Goal: Task Accomplishment & Management: Complete application form

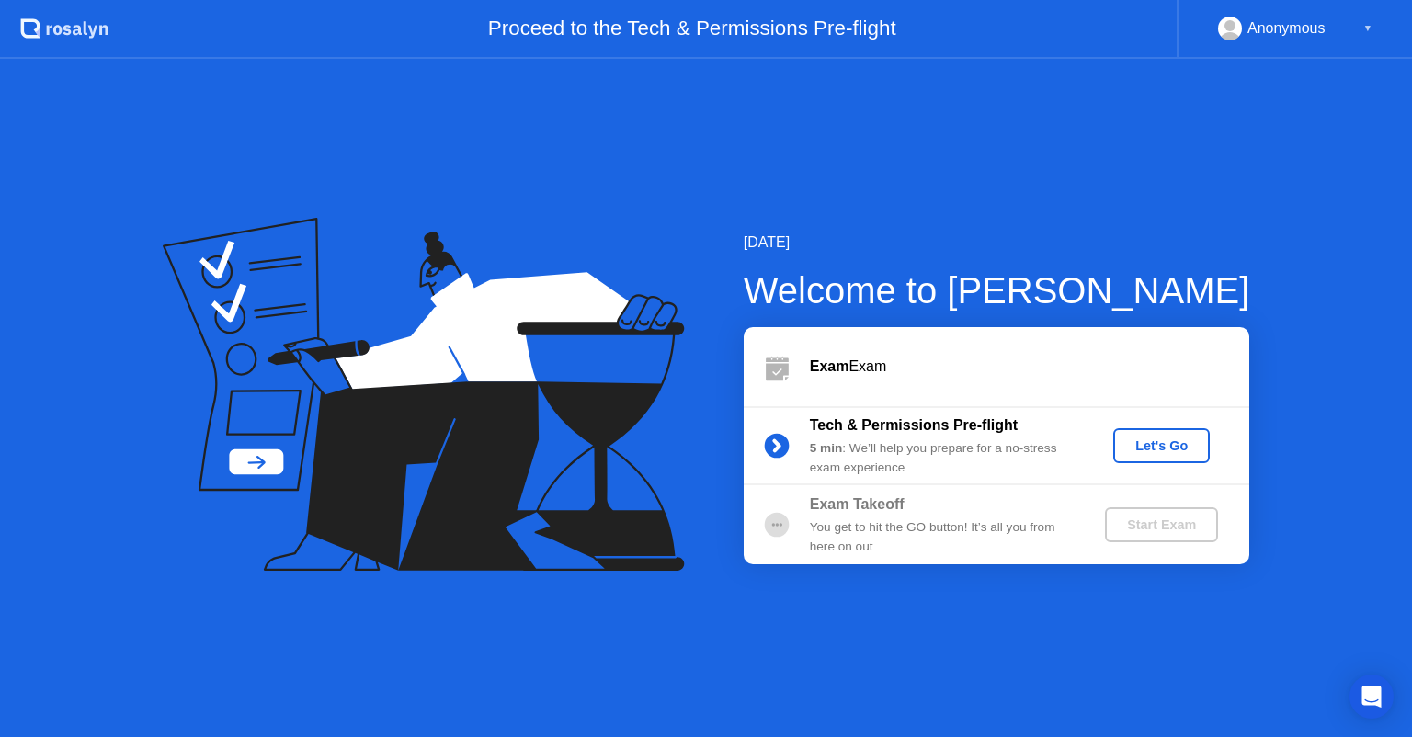
click at [1184, 434] on button "Let's Go" at bounding box center [1161, 445] width 97 height 35
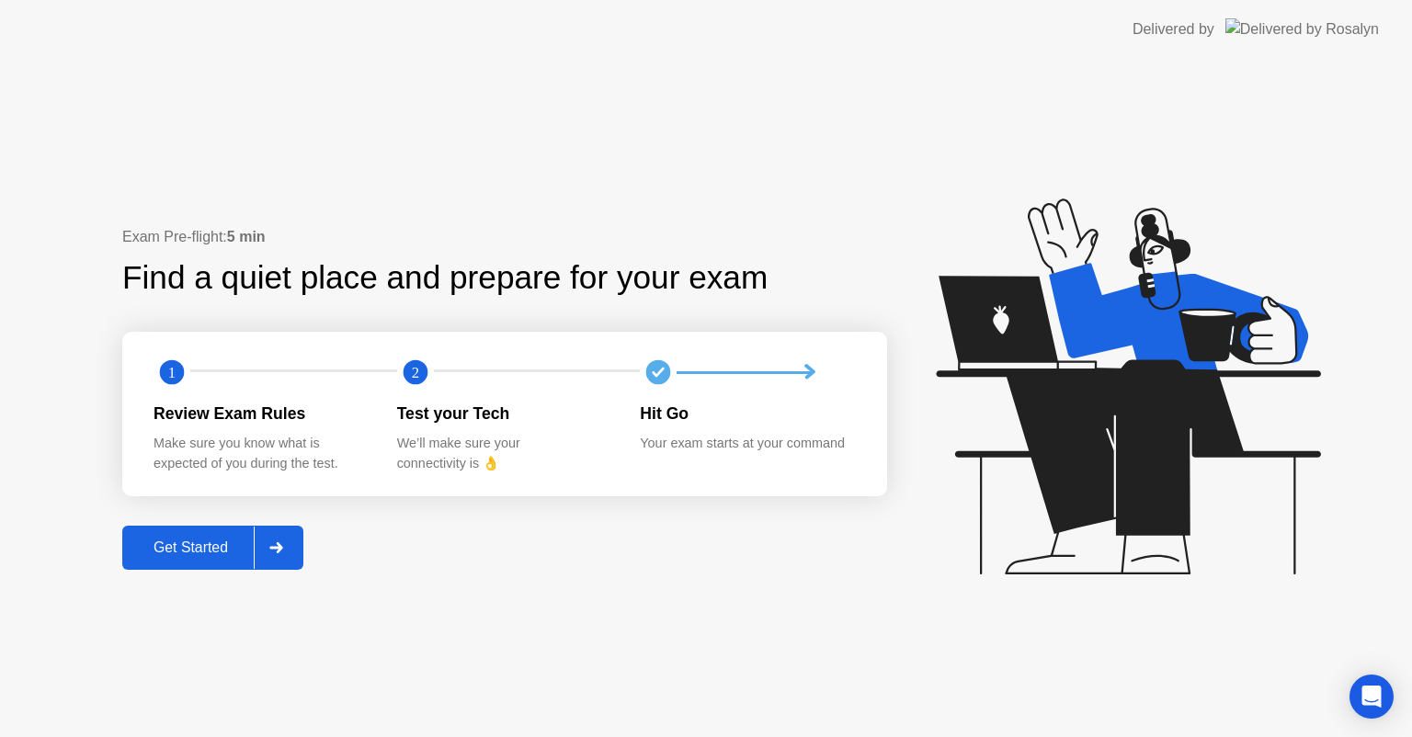
click at [277, 544] on icon at bounding box center [276, 547] width 14 height 11
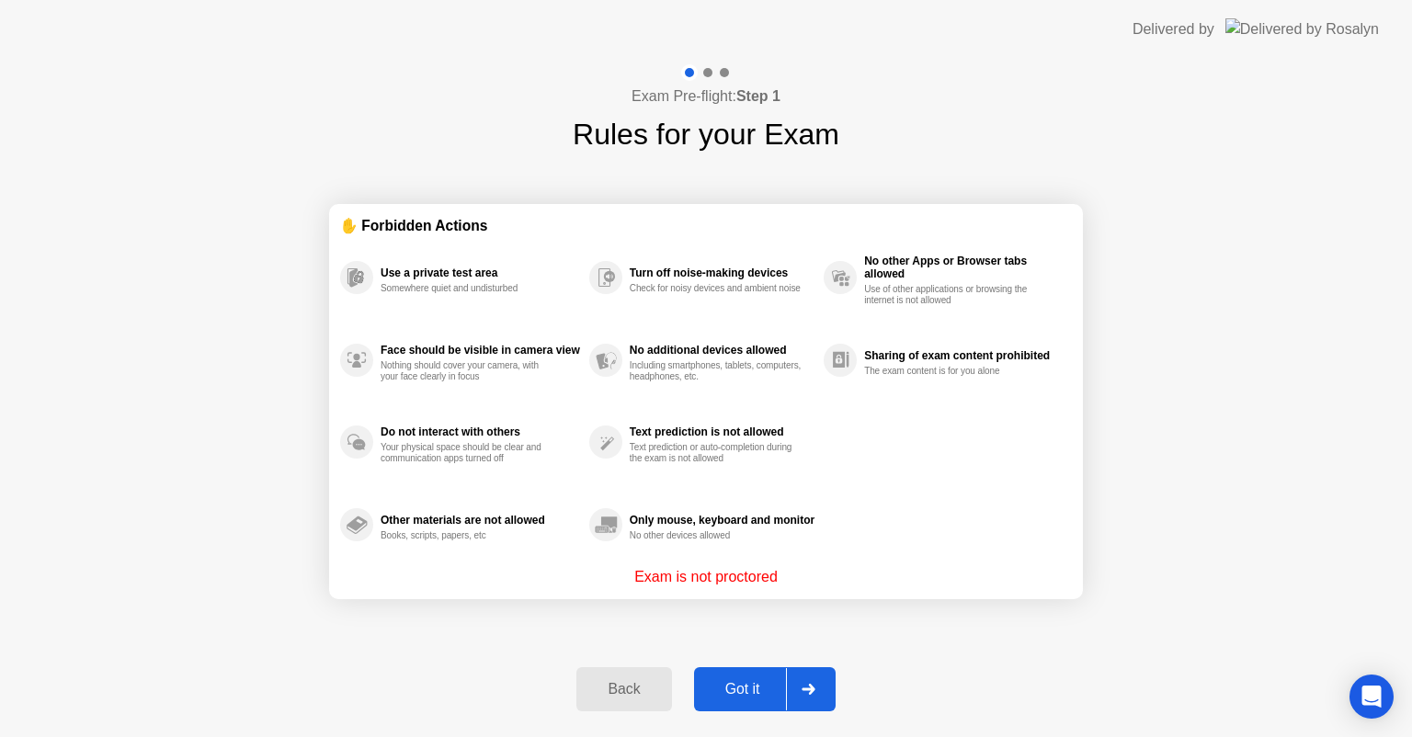
click at [810, 676] on div at bounding box center [808, 689] width 44 height 42
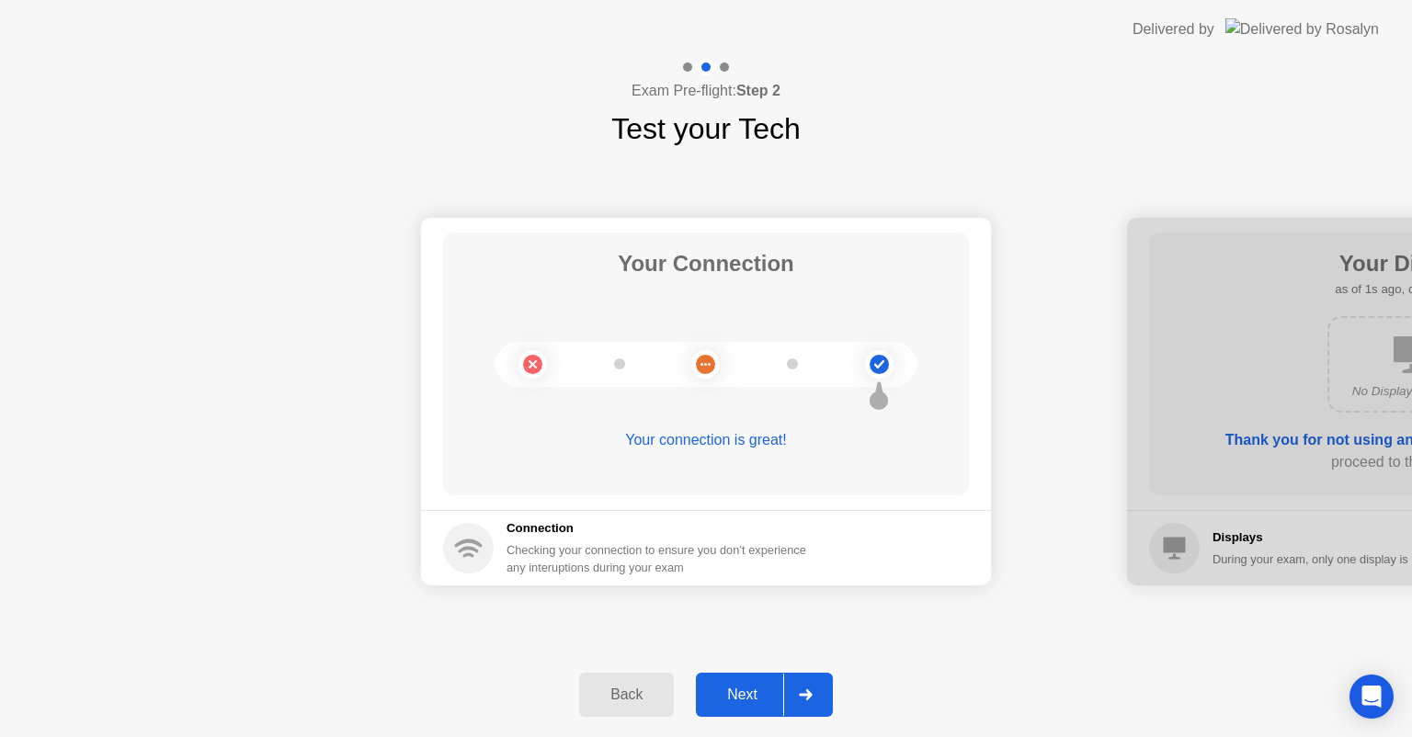
click at [810, 676] on div at bounding box center [805, 695] width 44 height 42
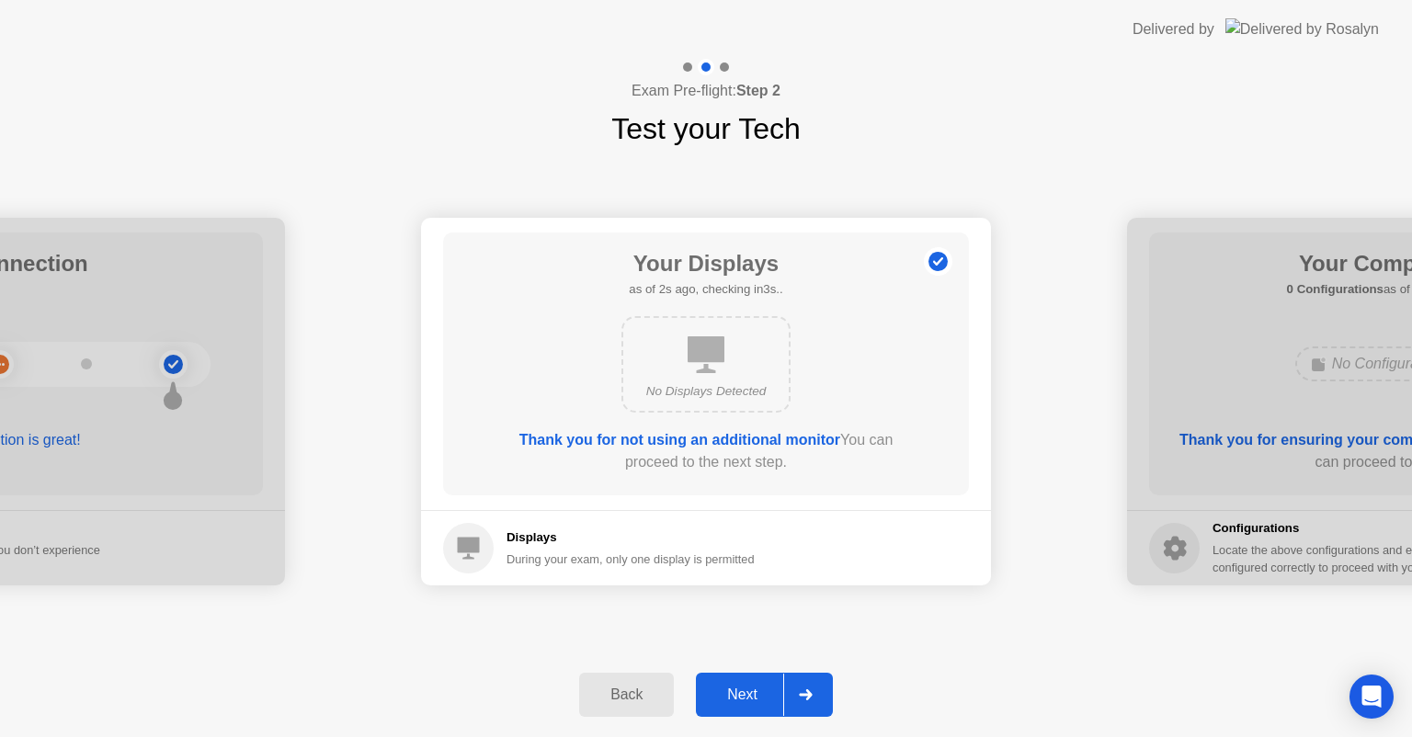
click at [810, 688] on div at bounding box center [805, 695] width 44 height 42
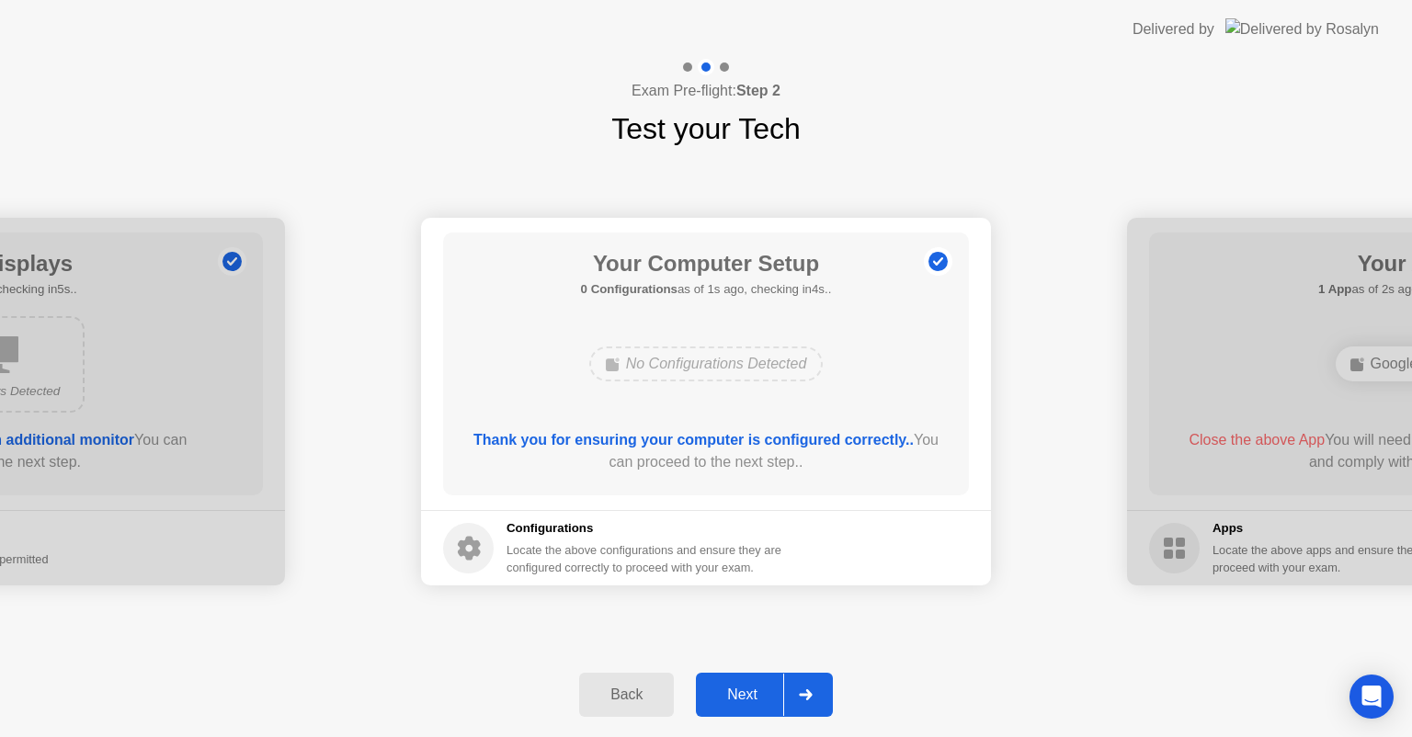
click at [810, 688] on div at bounding box center [805, 695] width 44 height 42
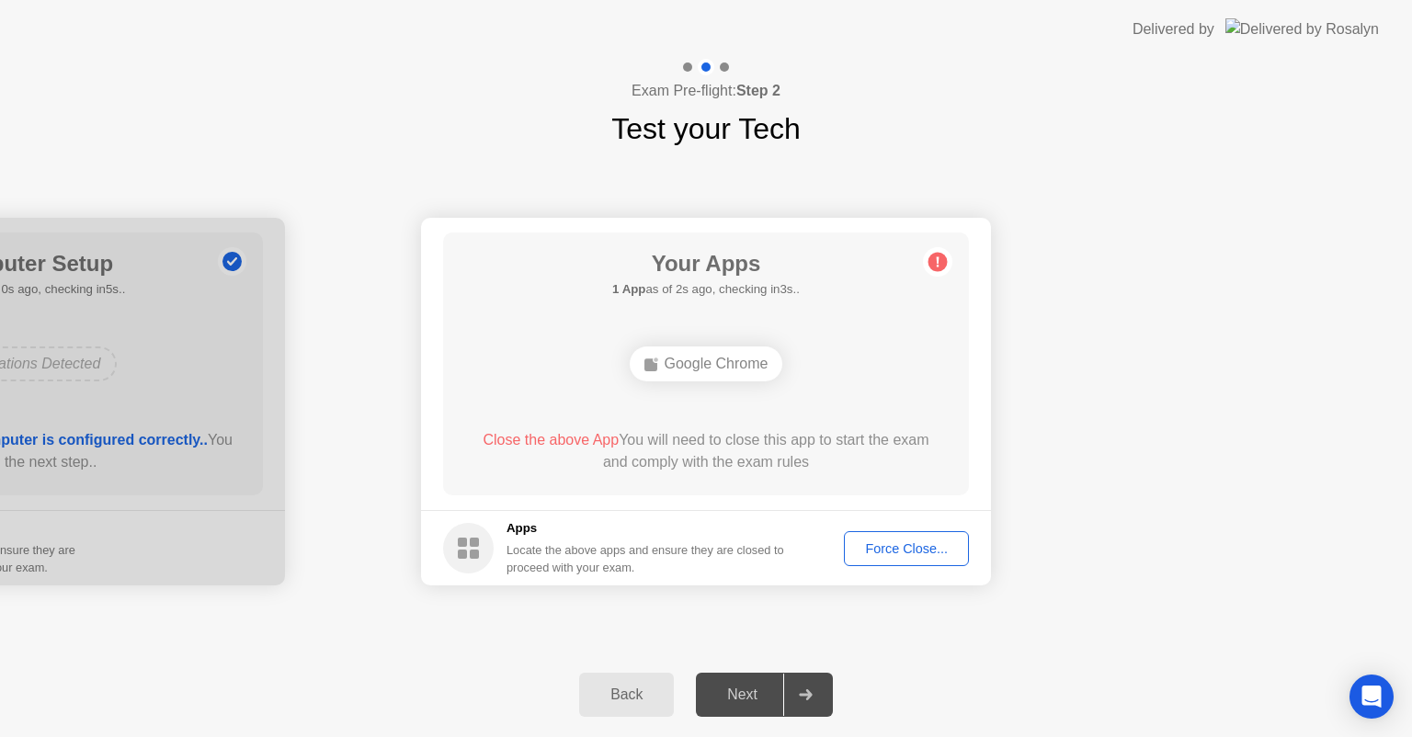
click at [899, 553] on div "Force Close..." at bounding box center [906, 549] width 112 height 15
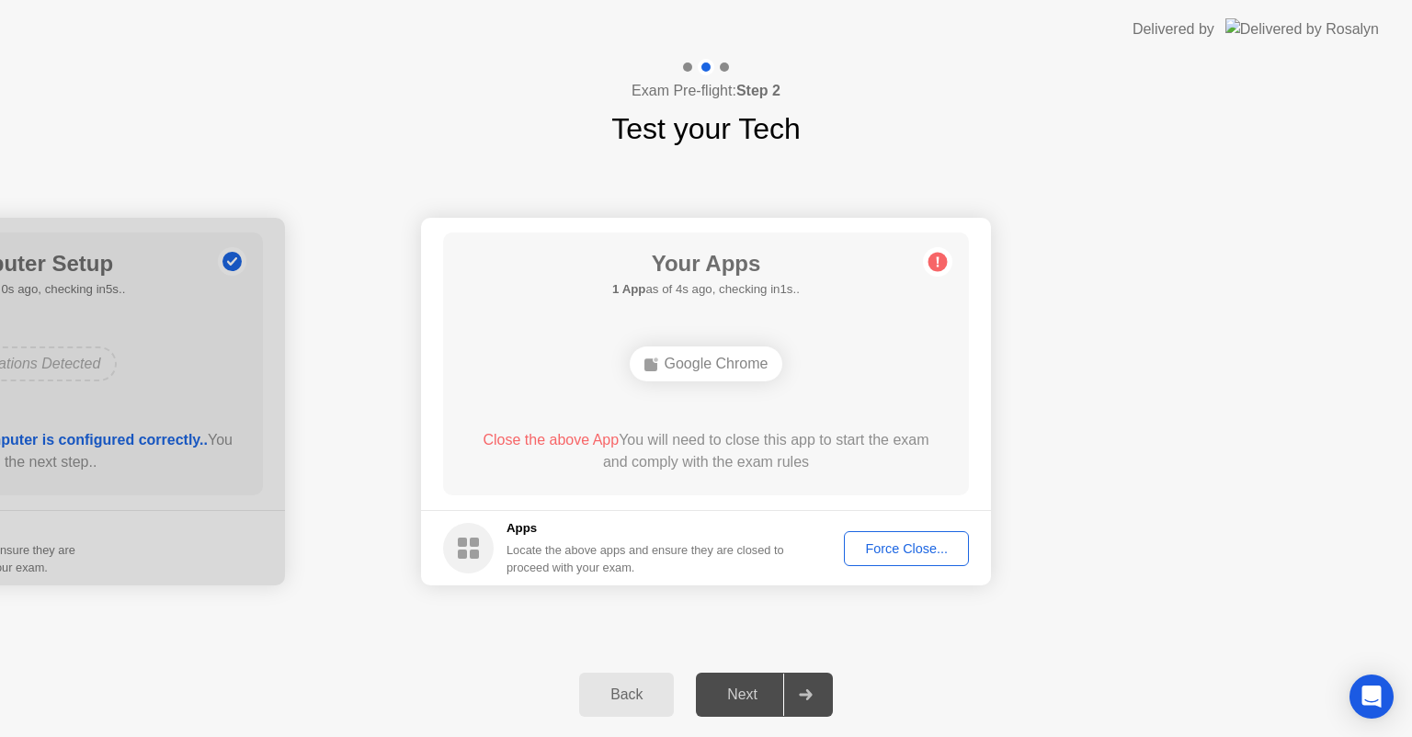
click at [782, 437] on div "Close the above App You will need to close this app to start the exam and compl…" at bounding box center [707, 451] width 474 height 44
click at [775, 498] on main "Your Apps Searching for disallowed apps... Google Chrome Close the above App Yo…" at bounding box center [706, 364] width 570 height 292
click at [732, 397] on div "Your Apps 2 Apps as of 0s ago, checking in5s.. Zoom Google Chrome Close the abo…" at bounding box center [706, 364] width 526 height 263
click at [868, 542] on div "Force Close..." at bounding box center [906, 549] width 112 height 15
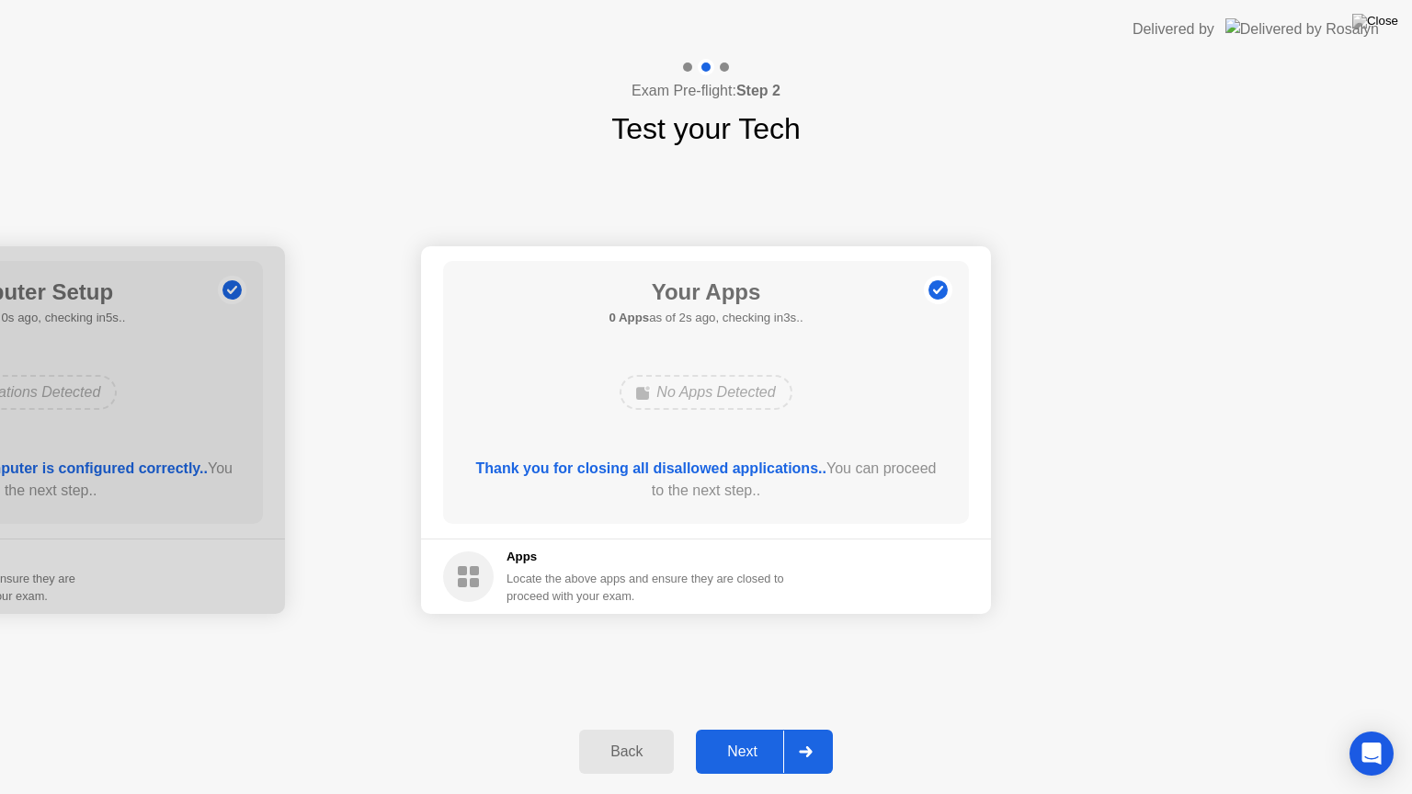
click at [730, 736] on button "Next" at bounding box center [764, 752] width 137 height 44
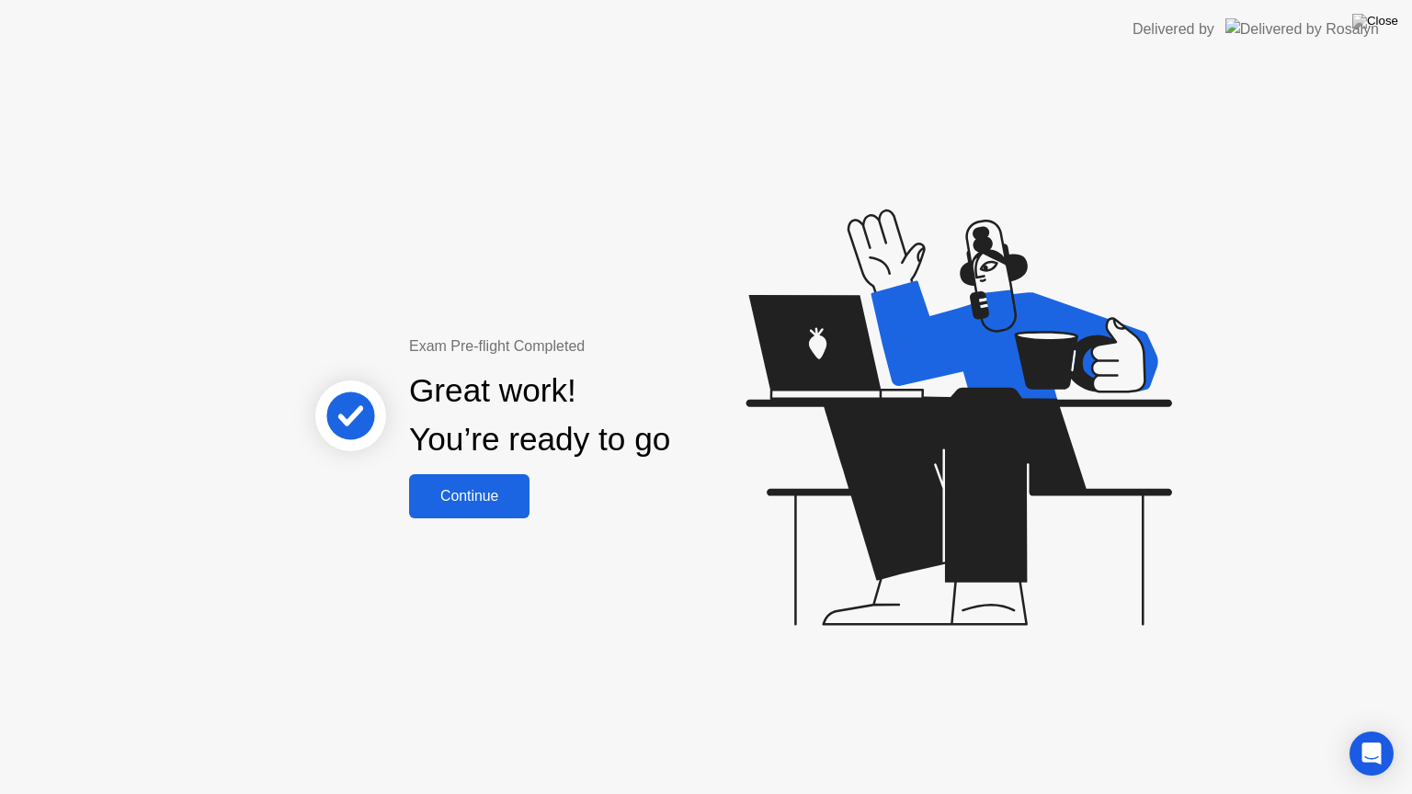
click at [495, 516] on button "Continue" at bounding box center [469, 496] width 120 height 44
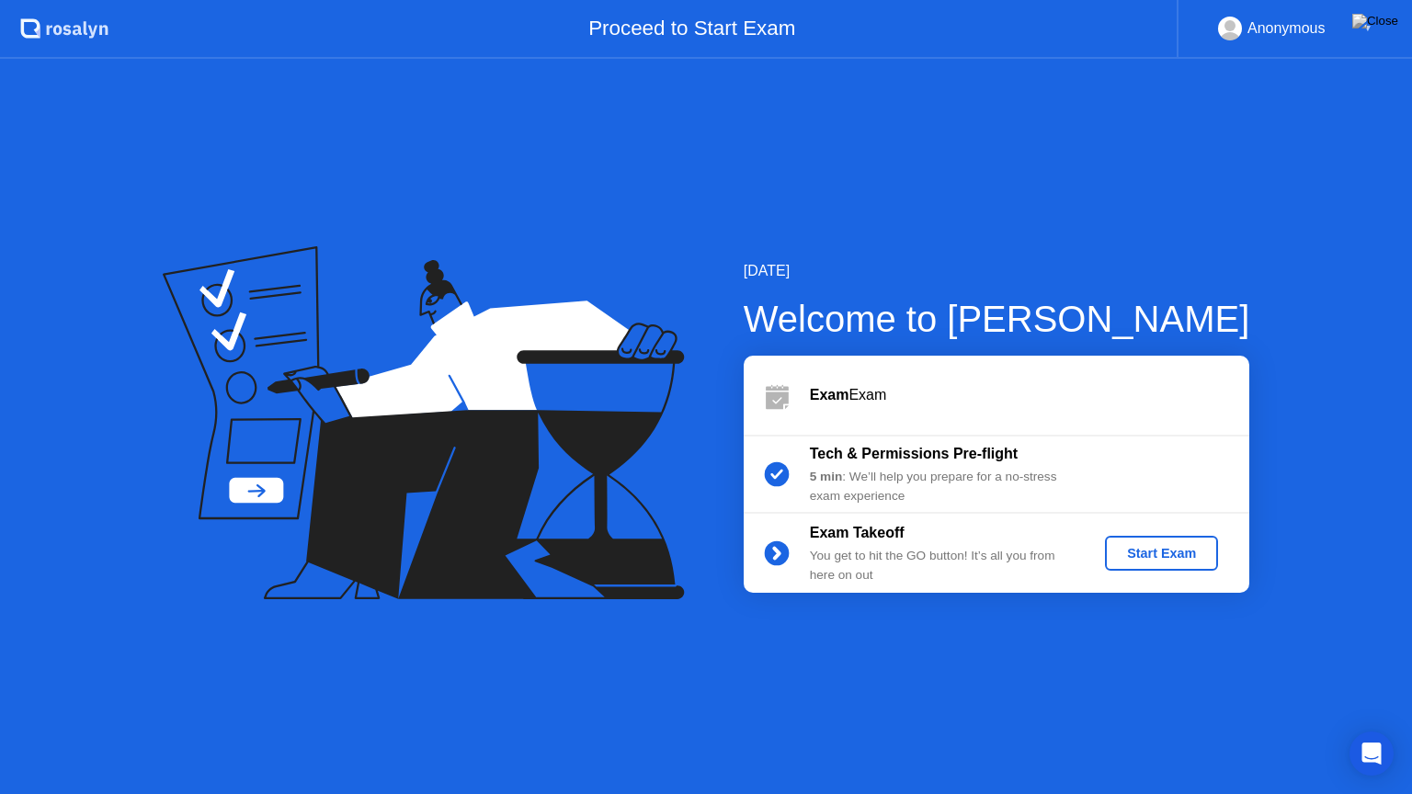
click at [1136, 552] on div "Start Exam" at bounding box center [1162, 553] width 98 height 15
